Goal: Find specific page/section: Find specific page/section

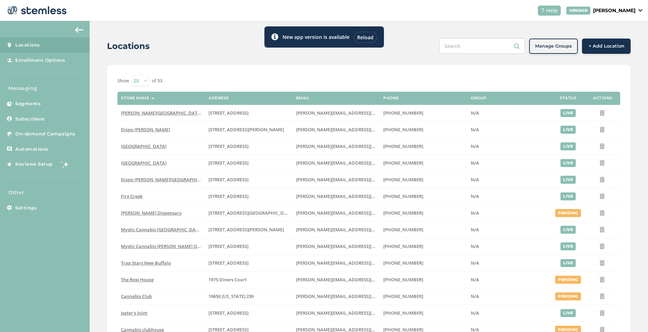
click at [372, 37] on div "Reload" at bounding box center [364, 37] width 23 height 11
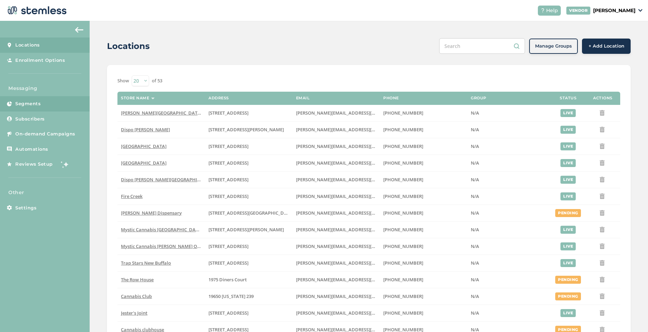
click at [27, 105] on span "Segments" at bounding box center [27, 103] width 25 height 7
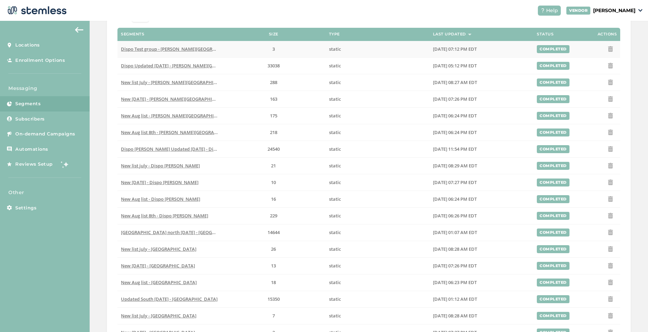
scroll to position [69, 0]
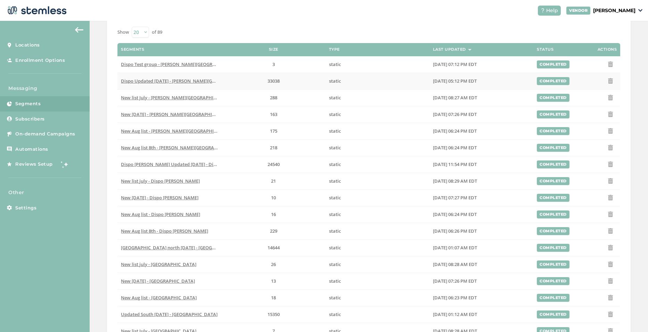
click at [197, 80] on span "Dispo Updated [DATE] - [PERSON_NAME][GEOGRAPHIC_DATA]" at bounding box center [187, 81] width 132 height 6
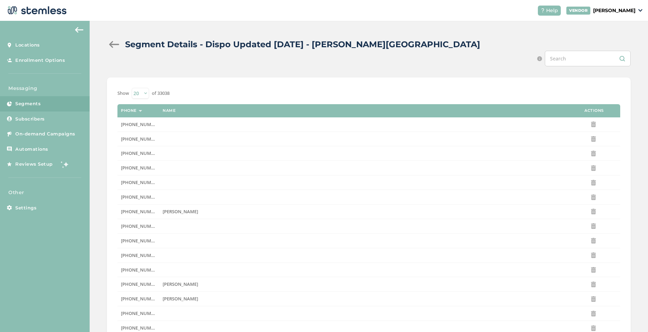
click at [115, 40] on div "Segment Details - Dispo Updated [DATE] - [PERSON_NAME][GEOGRAPHIC_DATA]" at bounding box center [366, 44] width 518 height 12
click at [115, 42] on div at bounding box center [114, 44] width 14 height 7
